Goal: Information Seeking & Learning: Learn about a topic

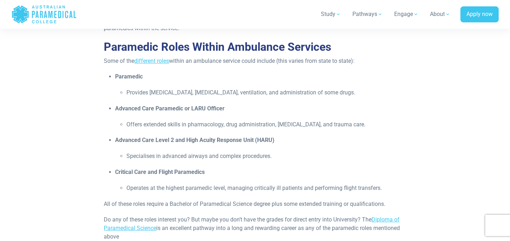
scroll to position [505, 0]
click at [148, 154] on li "Specialises in advanced airways and complex procedures." at bounding box center [267, 155] width 280 height 9
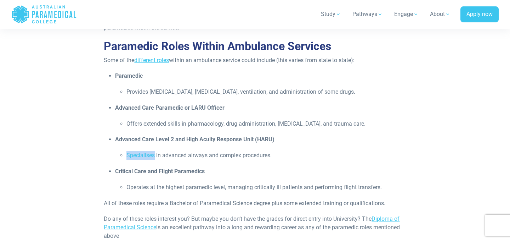
click at [148, 154] on li "Specialises in advanced airways and complex procedures." at bounding box center [267, 155] width 280 height 9
copy li "Specialises"
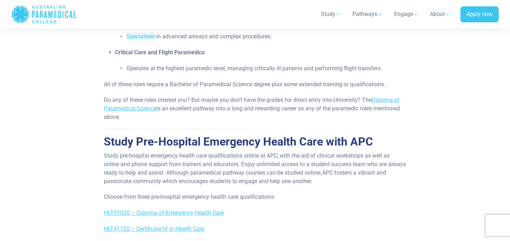
scroll to position [624, 0]
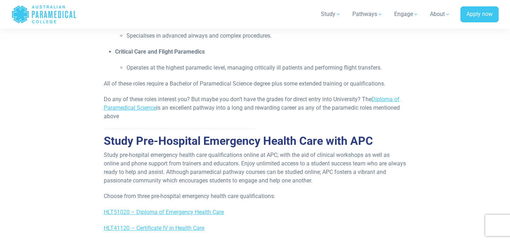
click at [267, 104] on p "Do any of these roles interest you? But maybe you don’t have the grades for dir…" at bounding box center [255, 108] width 302 height 26
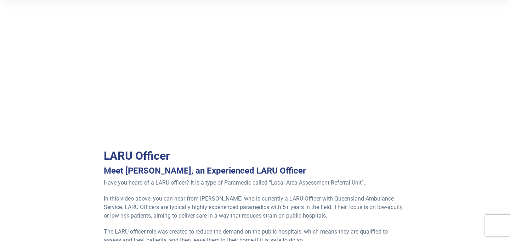
scroll to position [123, 0]
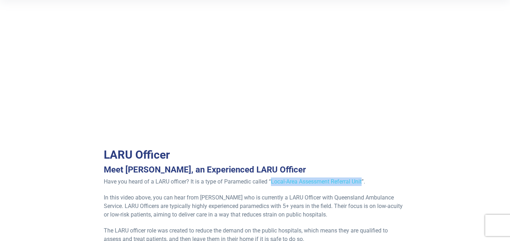
drag, startPoint x: 272, startPoint y: 180, endPoint x: 363, endPoint y: 182, distance: 91.5
click at [363, 182] on p "Have you heard of a LARU officer? It is a type of Paramedic called “Local-Area …" at bounding box center [255, 181] width 302 height 9
copy p "Local-Area Assessment Referral Unit"
